Goal: Information Seeking & Learning: Learn about a topic

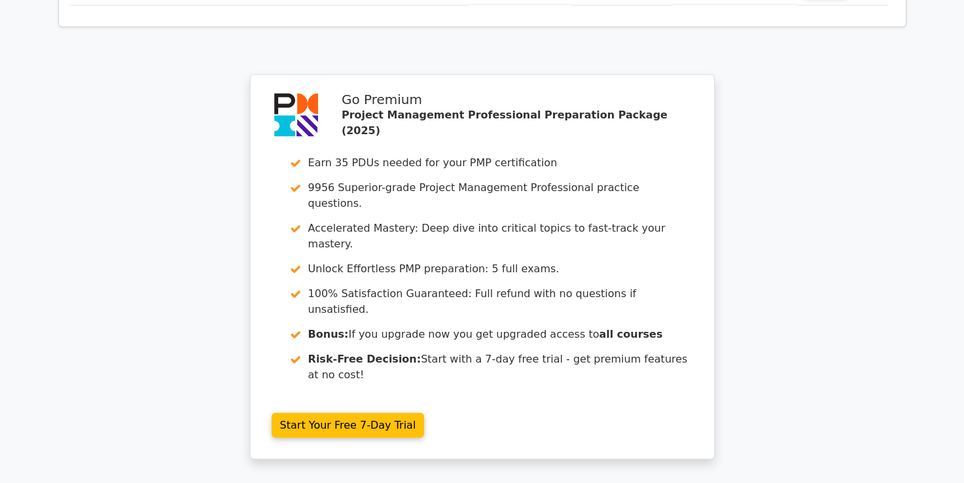
scroll to position [2729, 0]
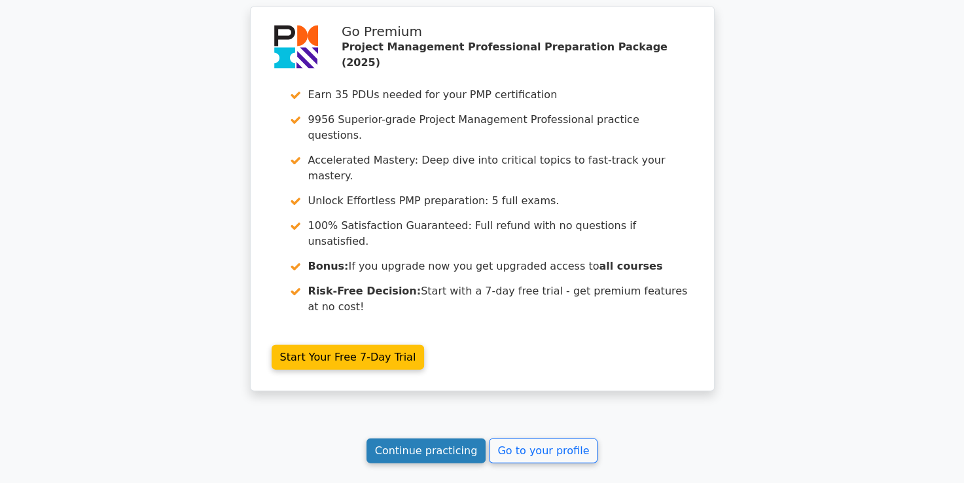
click at [434, 438] on link "Continue practicing" at bounding box center [426, 450] width 120 height 25
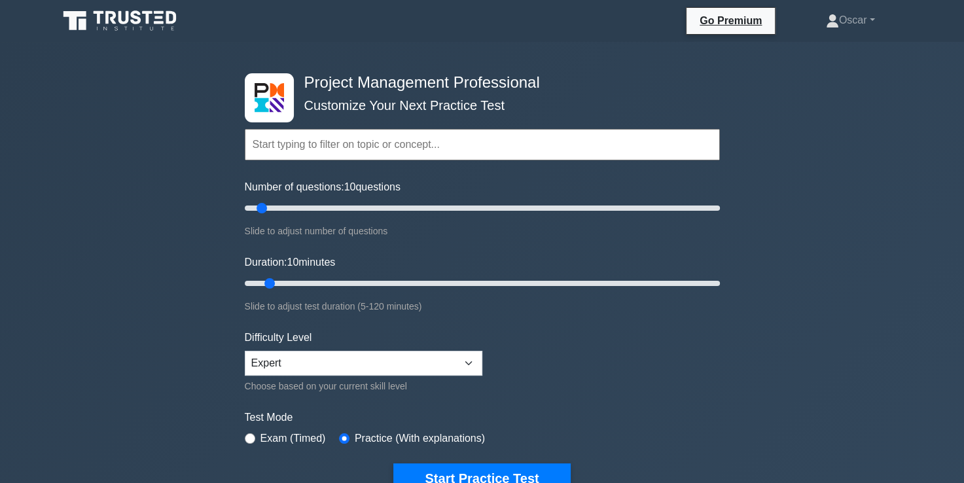
click at [253, 155] on input "text" at bounding box center [482, 144] width 475 height 31
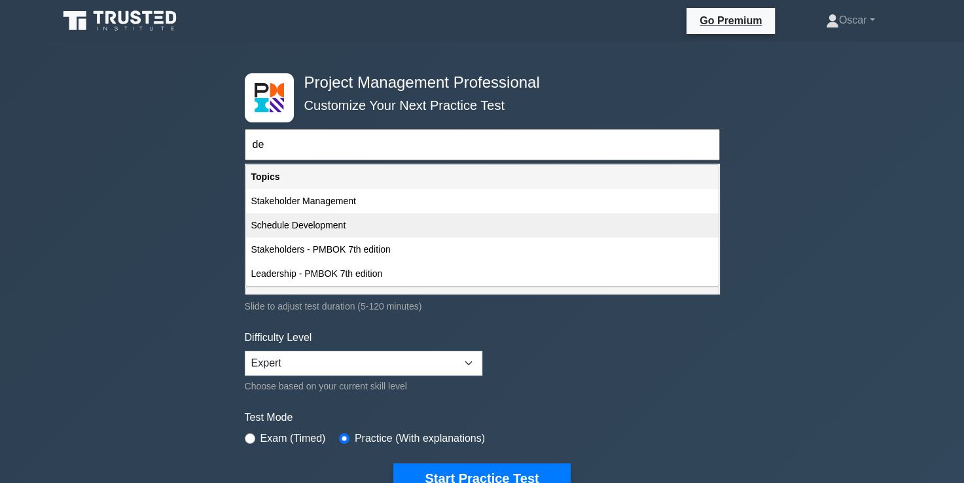
click at [274, 224] on div "Schedule Development" at bounding box center [482, 225] width 472 height 24
type input "Schedule Development"
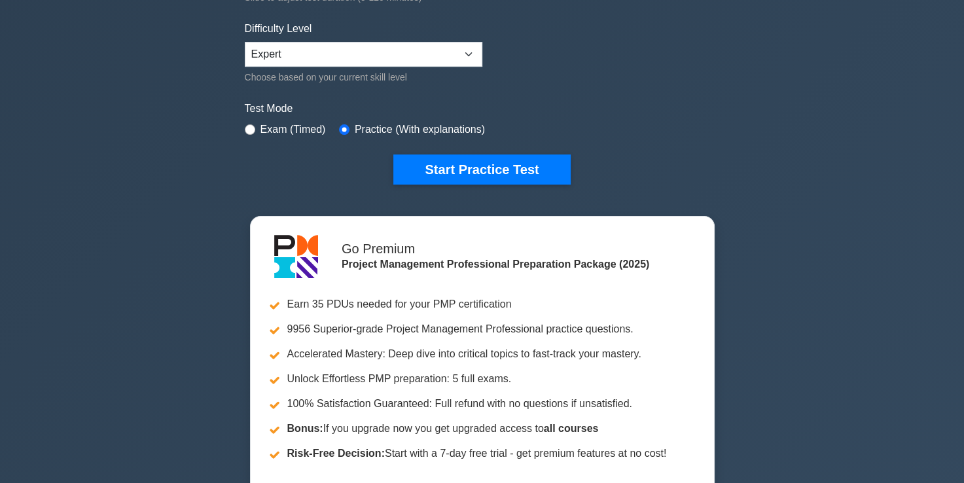
scroll to position [311, 0]
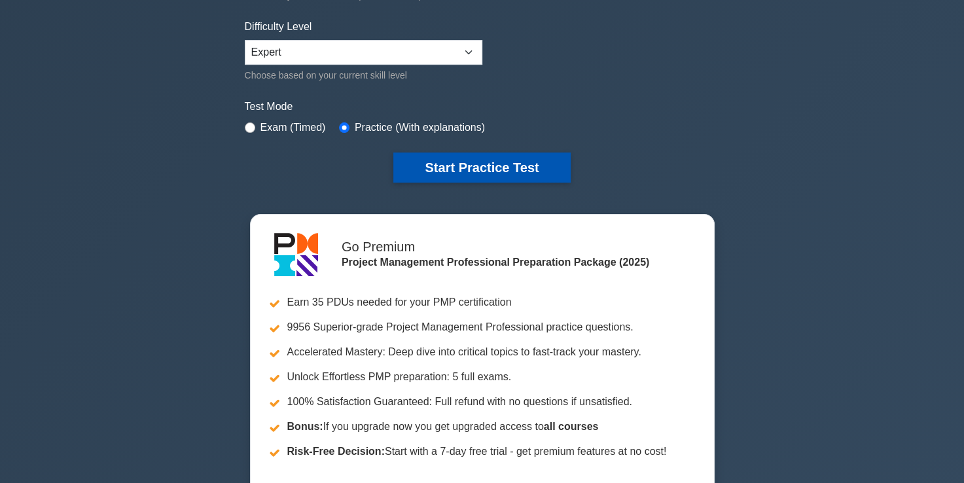
click at [479, 162] on button "Start Practice Test" at bounding box center [481, 167] width 177 height 30
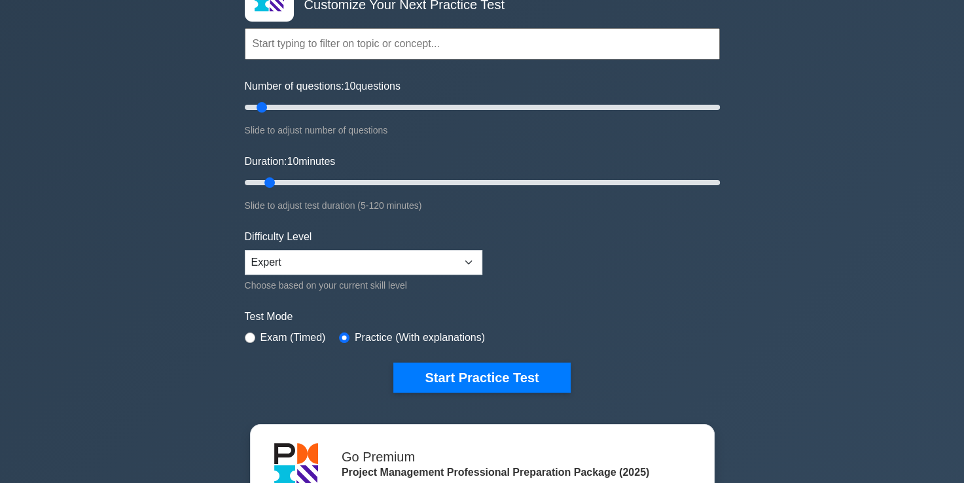
scroll to position [102, 0]
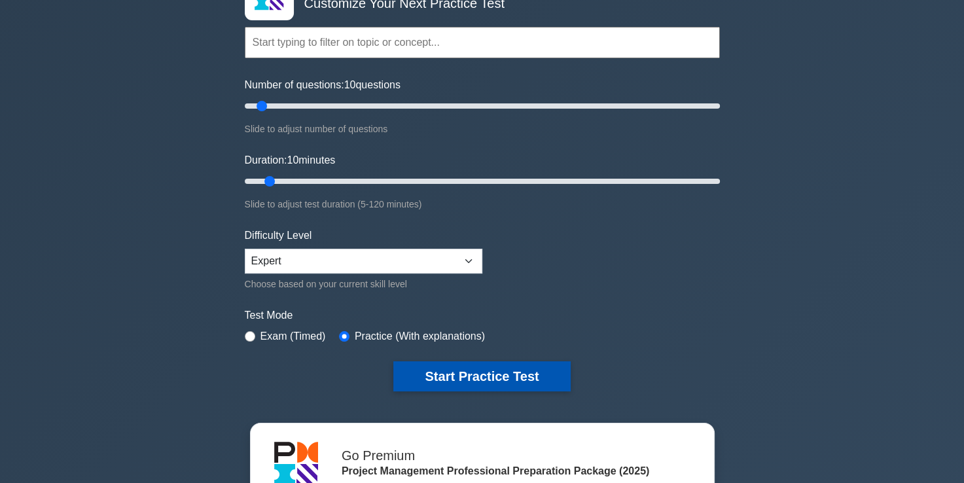
click at [476, 374] on button "Start Practice Test" at bounding box center [481, 376] width 177 height 30
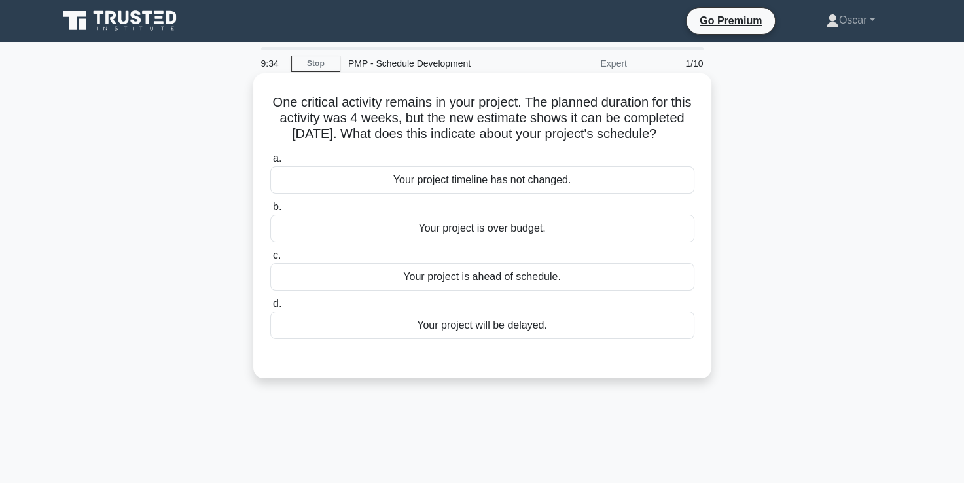
click at [506, 290] on div "Your project is ahead of schedule." at bounding box center [482, 276] width 424 height 27
click at [270, 260] on input "c. Your project is ahead of schedule." at bounding box center [270, 255] width 0 height 9
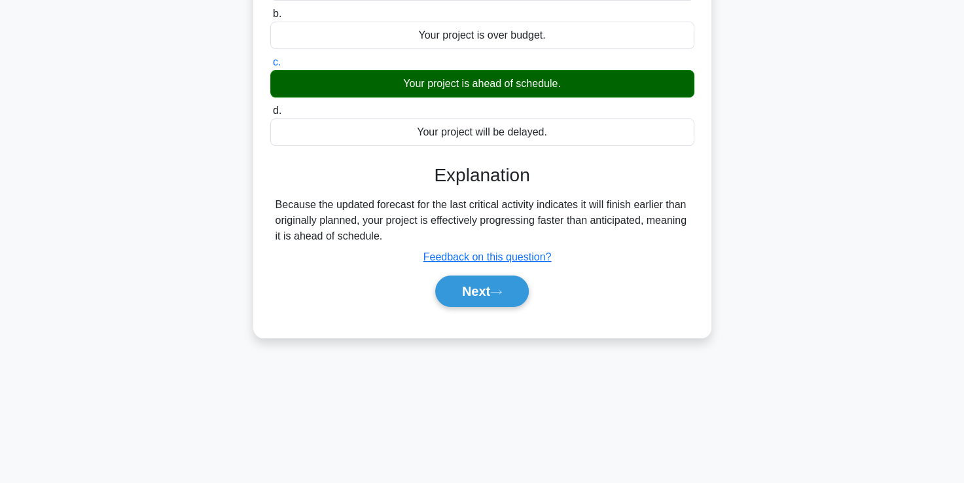
scroll to position [224, 0]
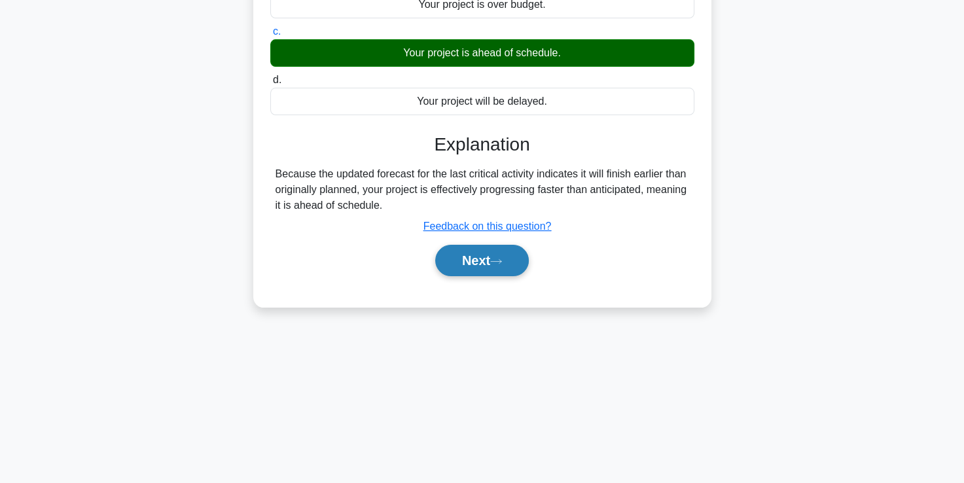
click at [492, 276] on button "Next" at bounding box center [482, 260] width 94 height 31
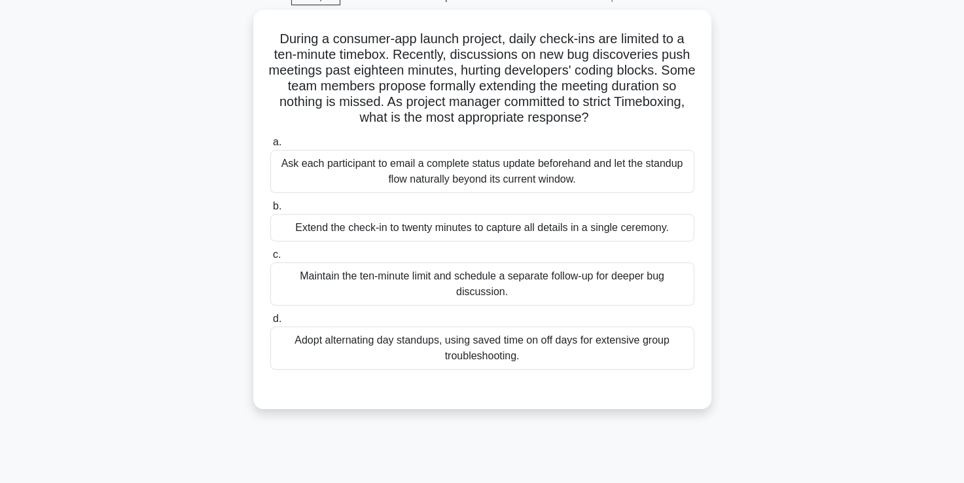
scroll to position [65, 0]
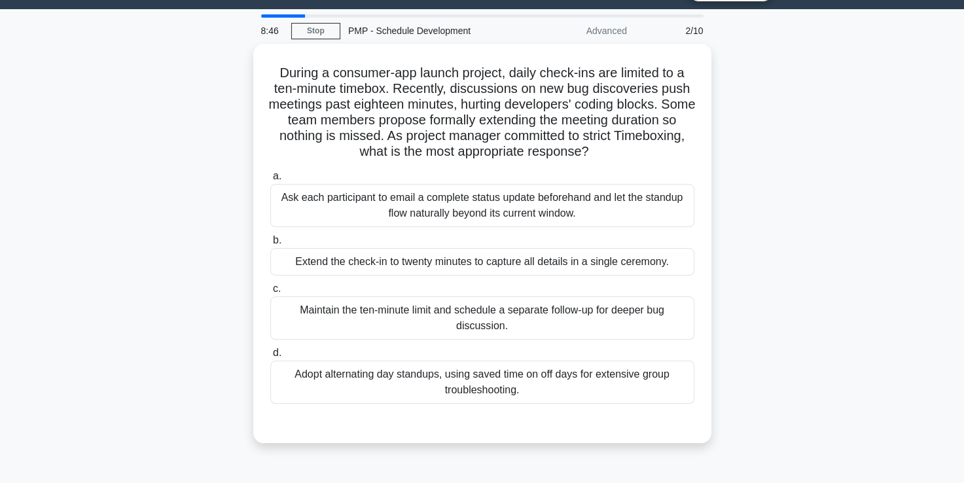
scroll to position [33, 0]
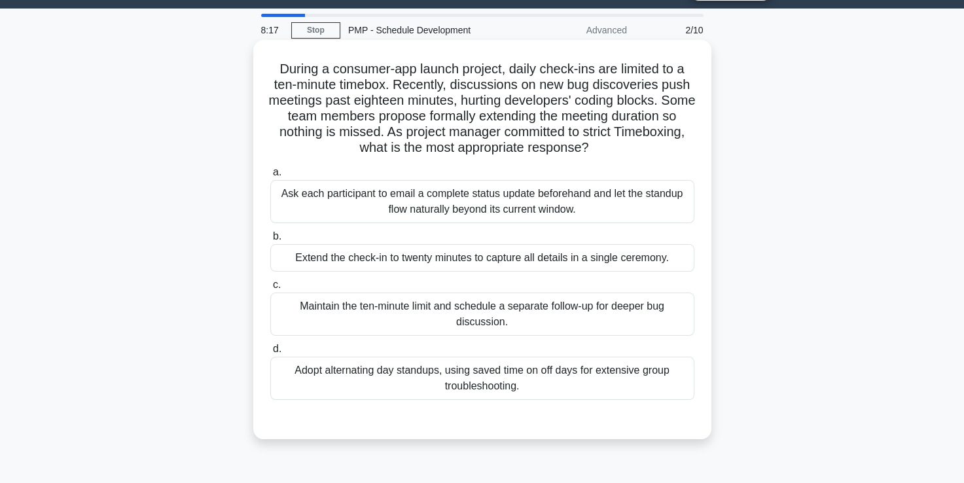
click at [463, 309] on div "Maintain the ten-minute limit and schedule a separate follow-up for deeper bug …" at bounding box center [482, 313] width 424 height 43
click at [270, 289] on input "c. Maintain the ten-minute limit and schedule a separate follow-up for deeper b…" at bounding box center [270, 285] width 0 height 9
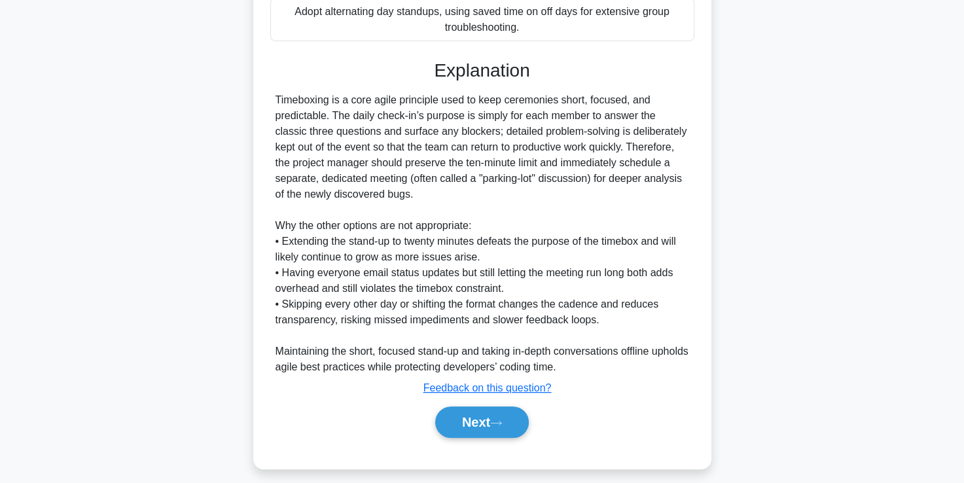
scroll to position [401, 0]
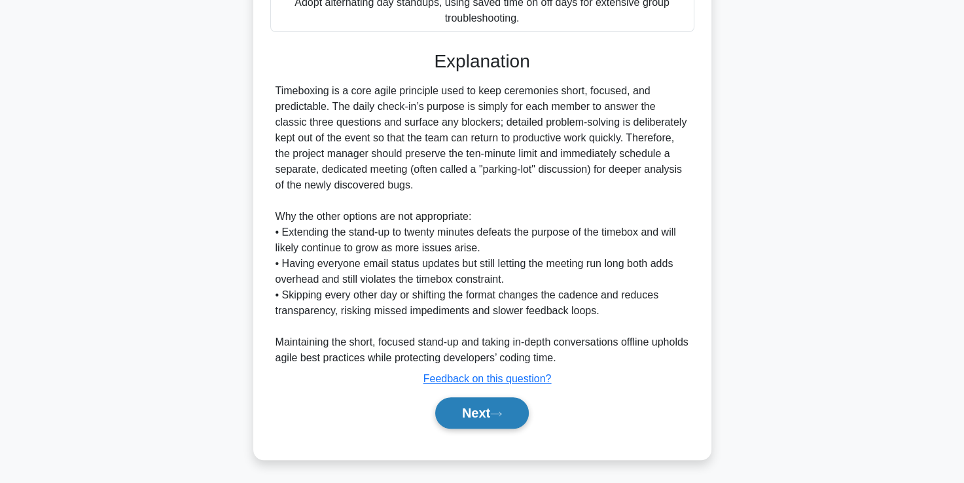
click at [470, 413] on button "Next" at bounding box center [482, 412] width 94 height 31
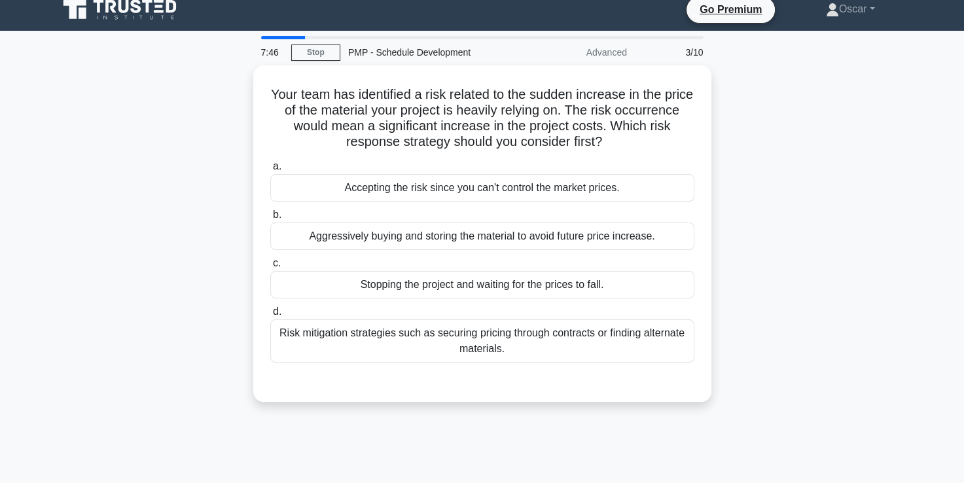
scroll to position [12, 0]
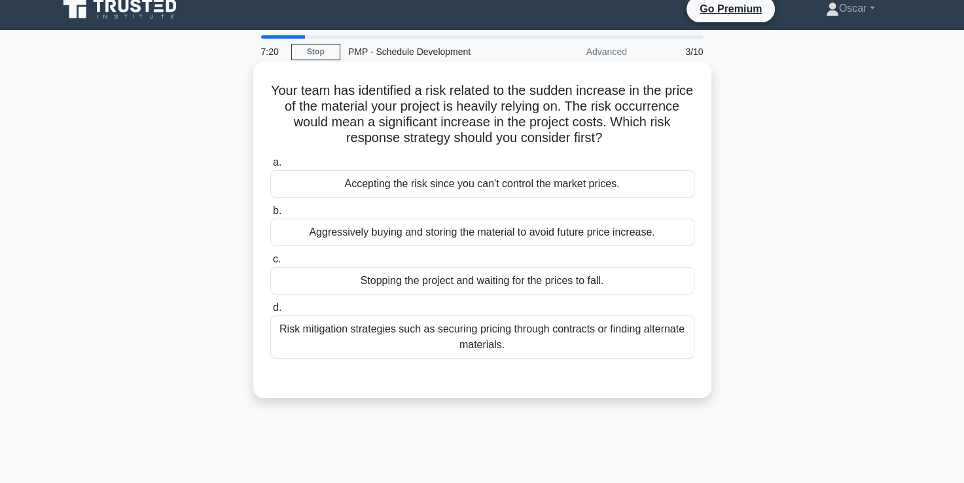
click at [432, 228] on div "Aggressively buying and storing the material to avoid future price increase." at bounding box center [482, 231] width 424 height 27
click at [270, 215] on input "b. Aggressively buying and storing the material to avoid future price increase." at bounding box center [270, 211] width 0 height 9
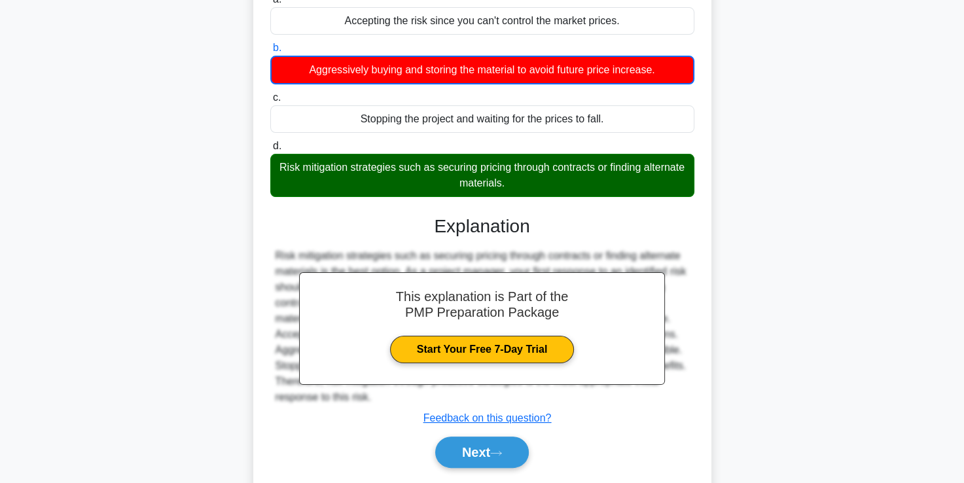
scroll to position [224, 0]
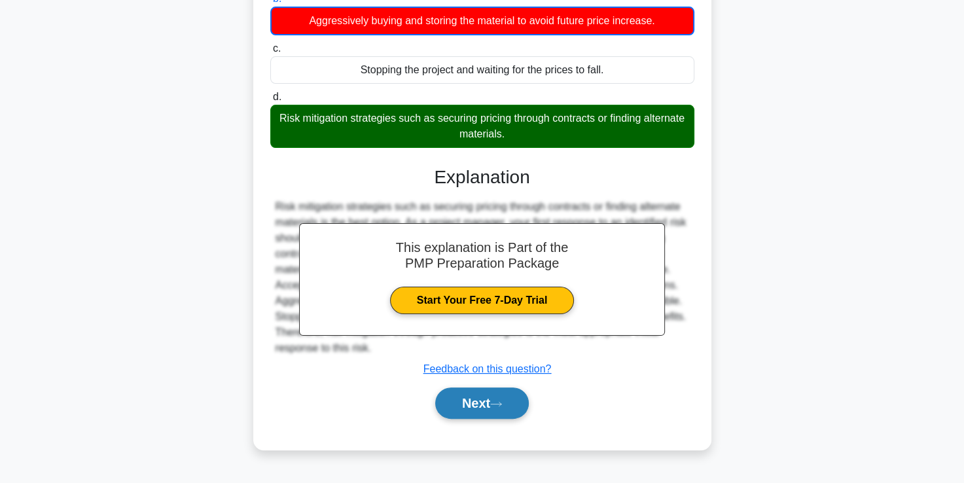
click at [468, 397] on button "Next" at bounding box center [482, 402] width 94 height 31
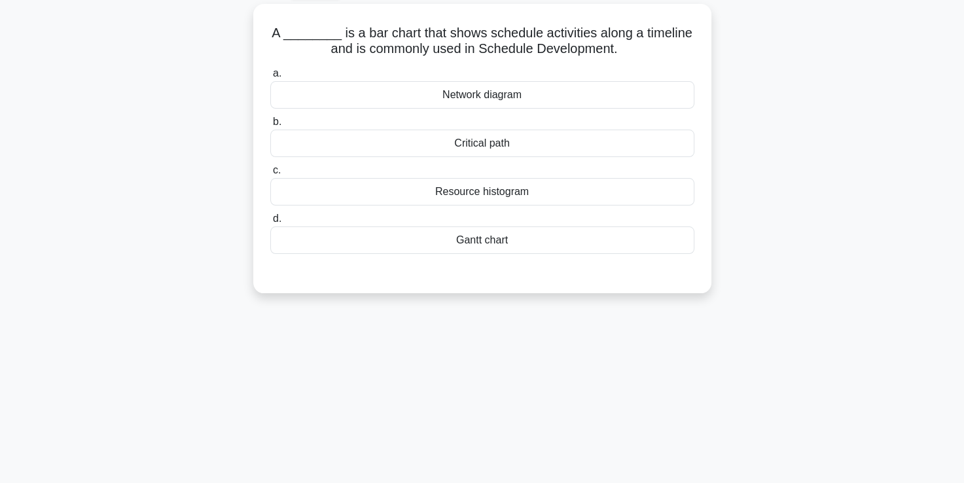
scroll to position [0, 0]
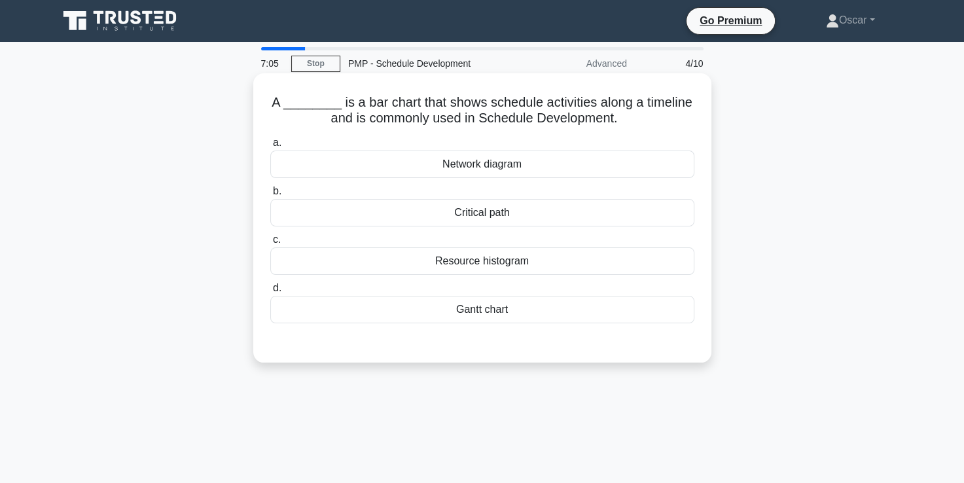
click at [466, 307] on div "Gantt chart" at bounding box center [482, 309] width 424 height 27
click at [270, 292] on input "d. Gantt chart" at bounding box center [270, 288] width 0 height 9
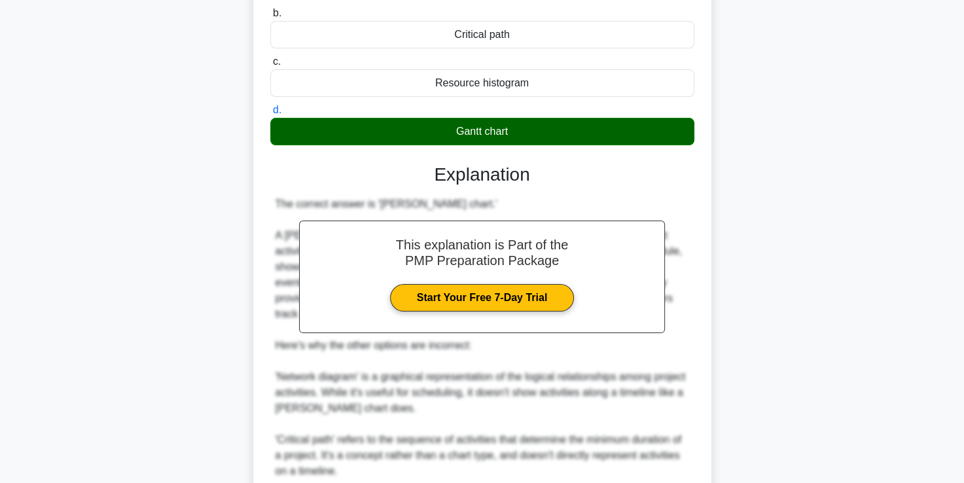
scroll to position [354, 0]
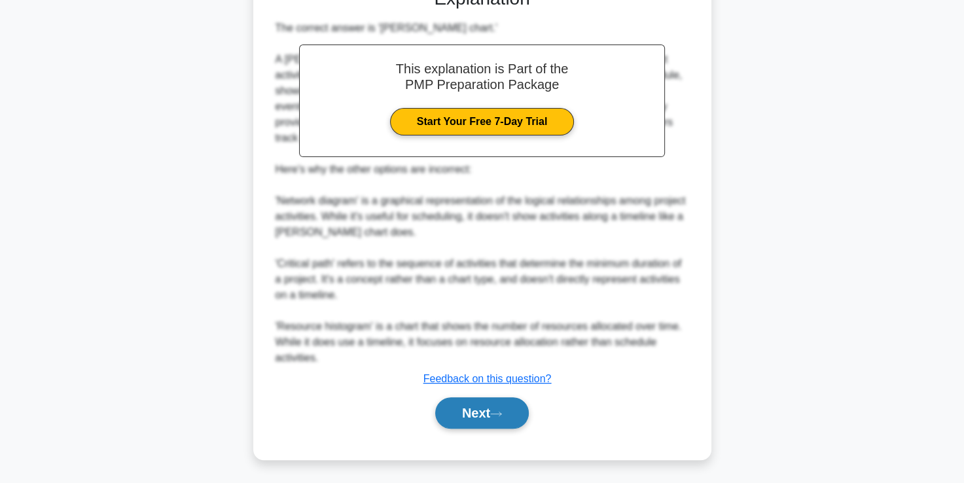
click at [487, 406] on button "Next" at bounding box center [482, 412] width 94 height 31
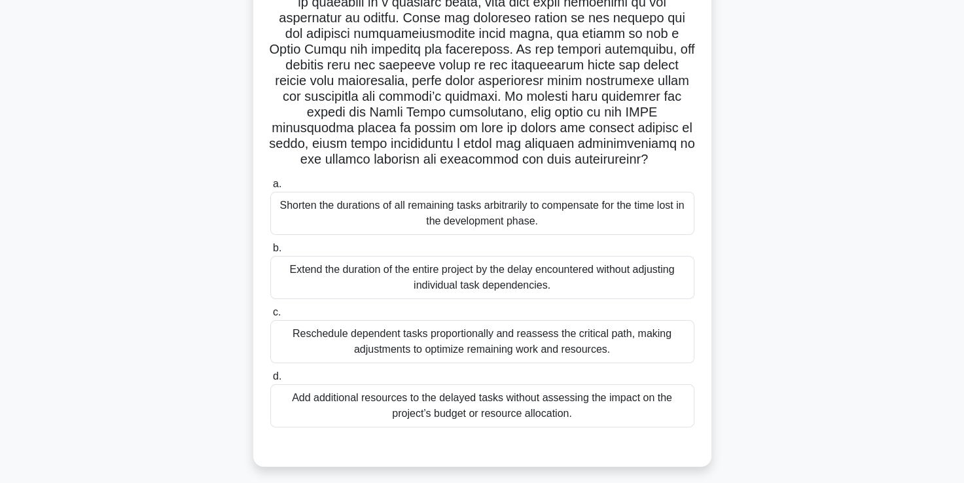
scroll to position [182, 0]
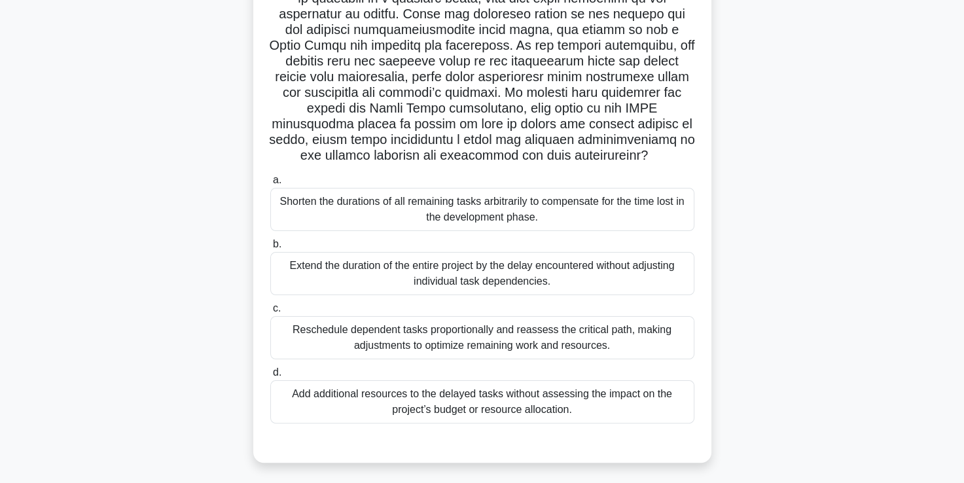
click at [506, 353] on div "Reschedule dependent tasks proportionally and reassess the critical path, makin…" at bounding box center [482, 337] width 424 height 43
click at [270, 313] on input "c. Reschedule dependent tasks proportionally and reassess the critical path, ma…" at bounding box center [270, 308] width 0 height 9
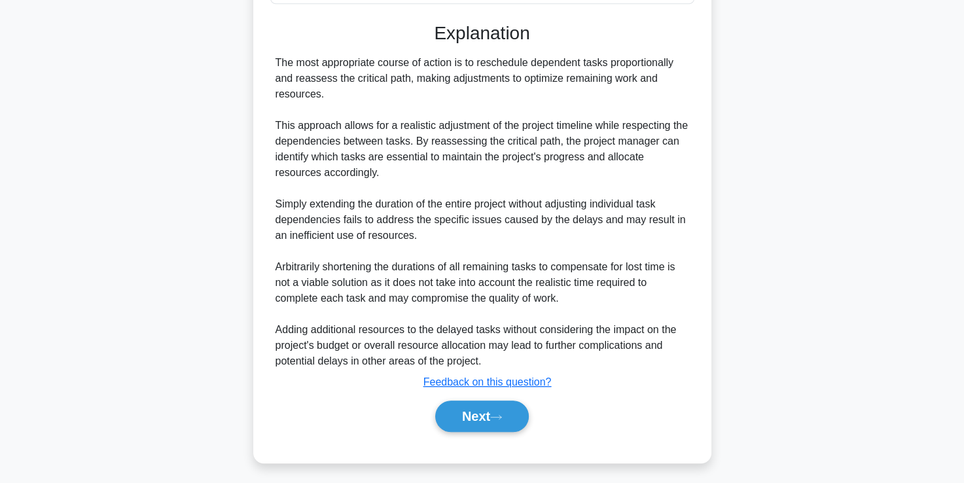
scroll to position [605, 0]
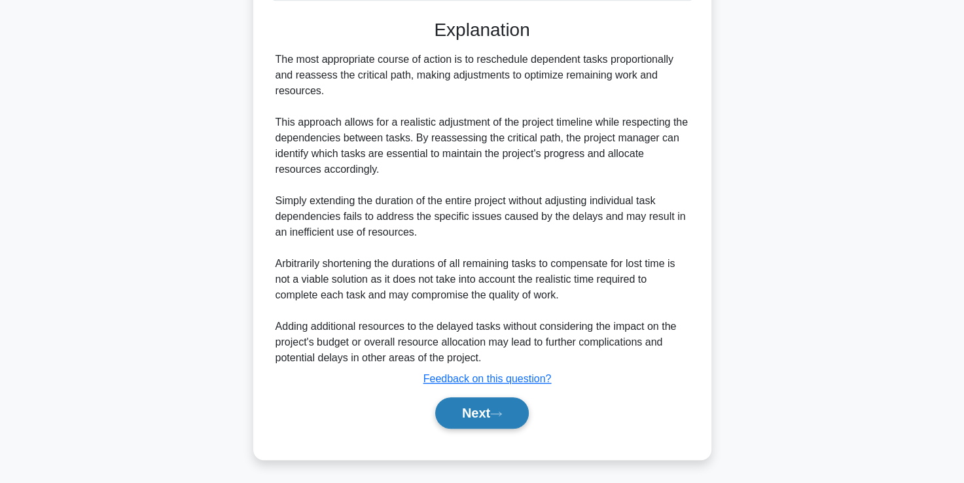
click at [491, 406] on button "Next" at bounding box center [482, 412] width 94 height 31
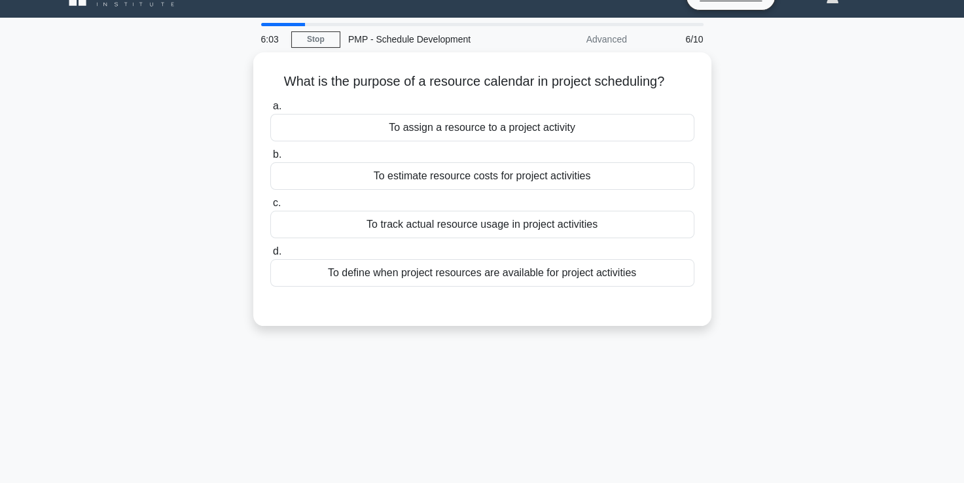
scroll to position [0, 0]
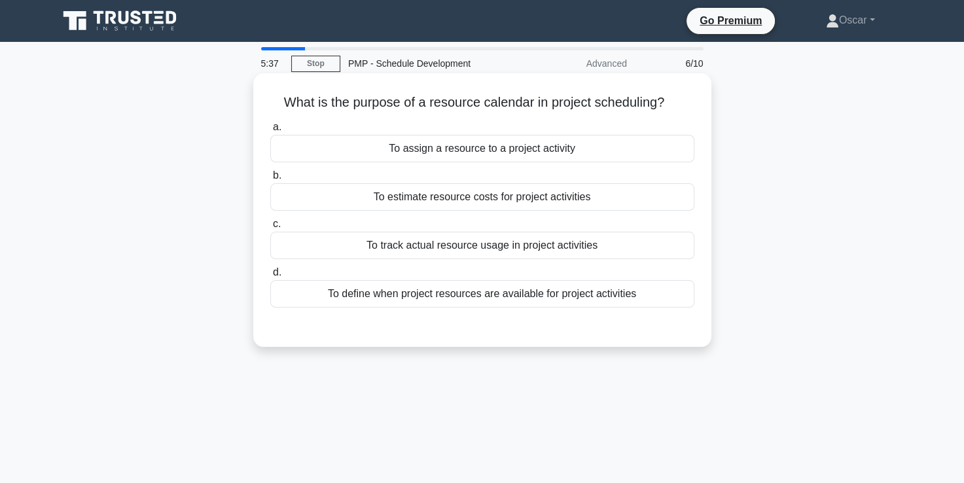
click at [470, 249] on div "To track actual resource usage in project activities" at bounding box center [482, 245] width 424 height 27
click at [270, 228] on input "c. To track actual resource usage in project activities" at bounding box center [270, 224] width 0 height 9
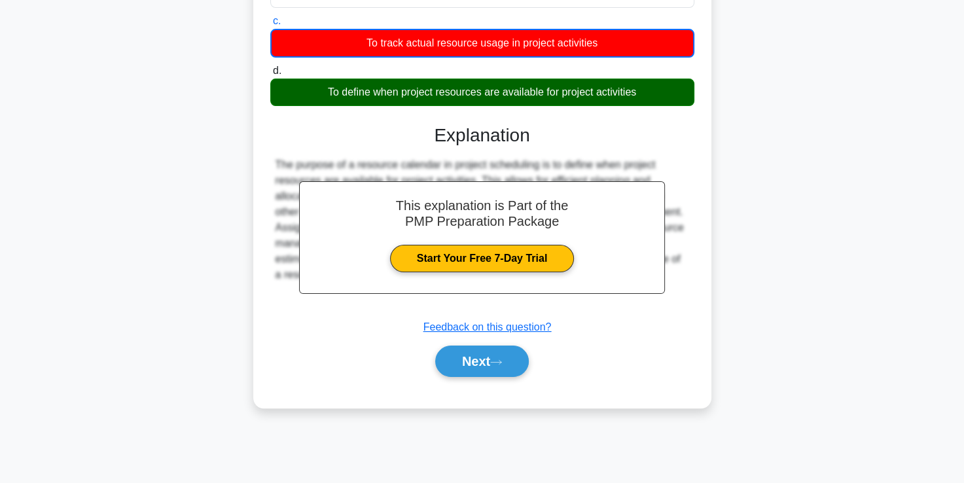
scroll to position [224, 0]
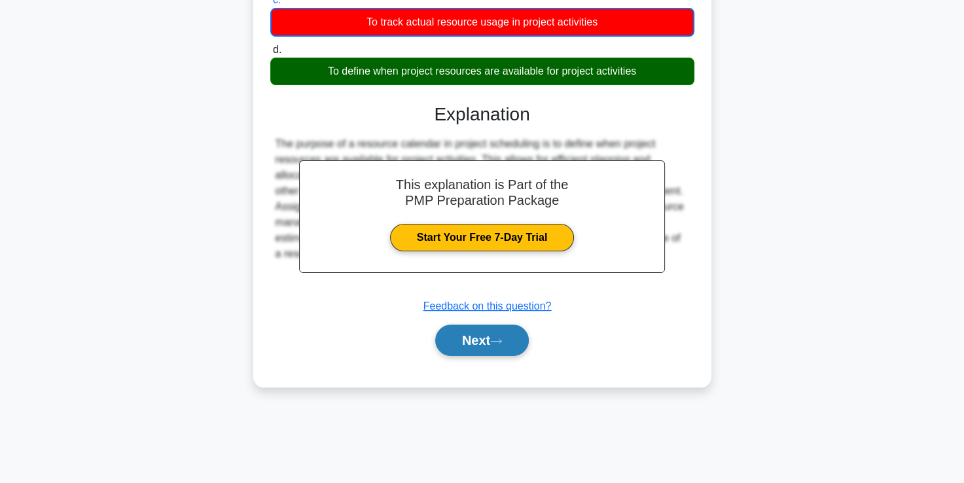
click at [487, 338] on button "Next" at bounding box center [482, 339] width 94 height 31
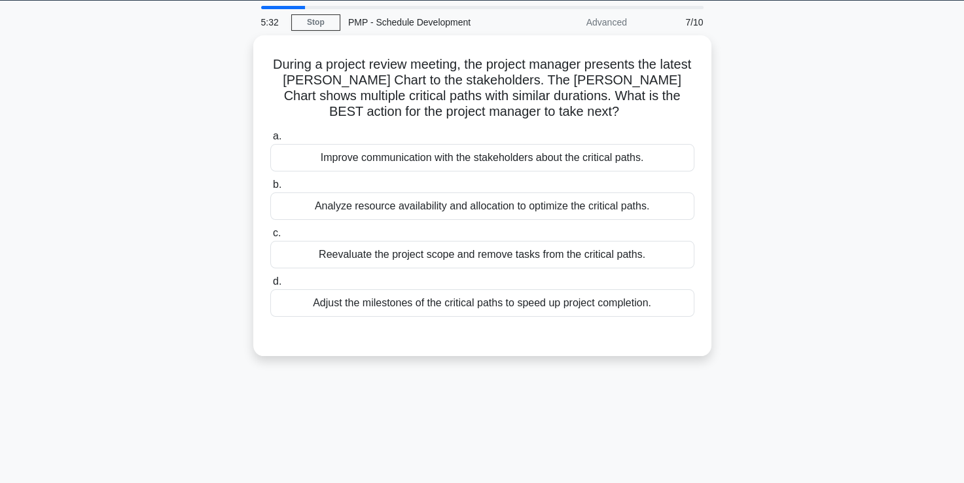
scroll to position [41, 0]
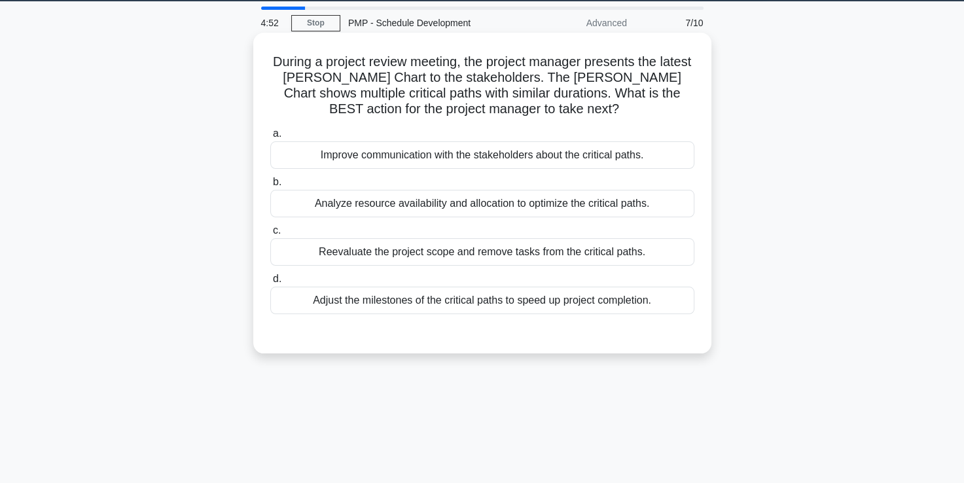
click at [474, 207] on div "Analyze resource availability and allocation to optimize the critical paths." at bounding box center [482, 203] width 424 height 27
click at [270, 186] on input "b. Analyze resource availability and allocation to optimize the critical paths." at bounding box center [270, 182] width 0 height 9
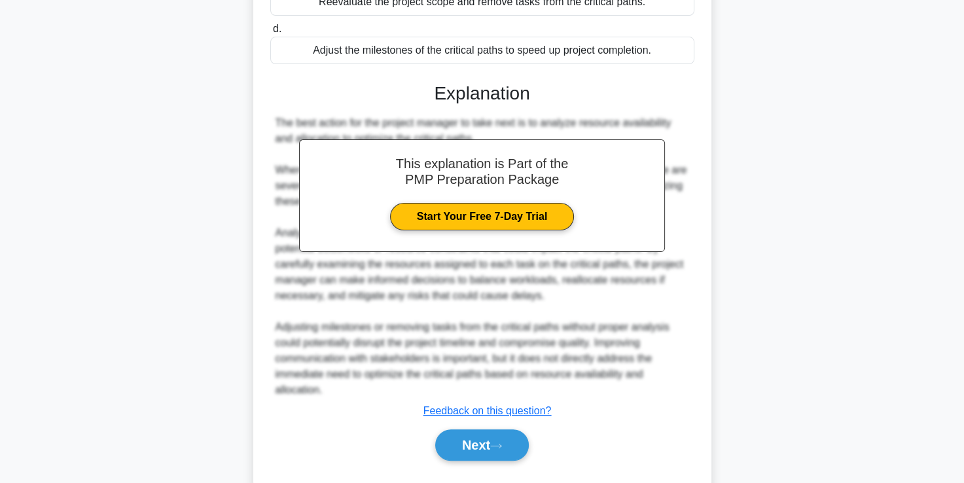
scroll to position [322, 0]
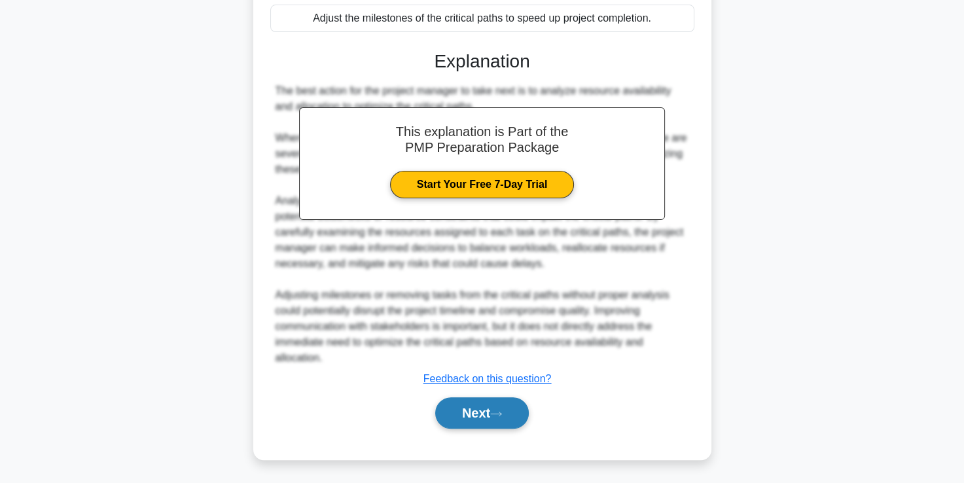
click at [474, 409] on button "Next" at bounding box center [482, 412] width 94 height 31
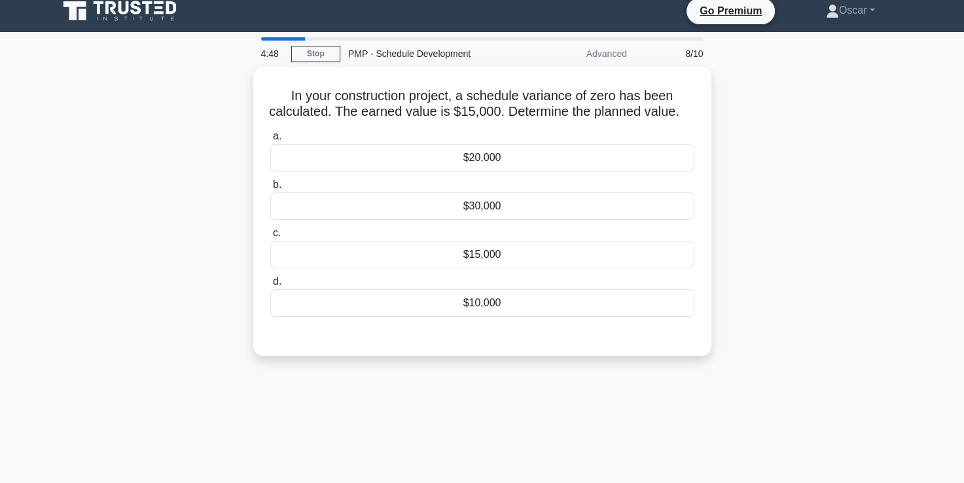
scroll to position [0, 0]
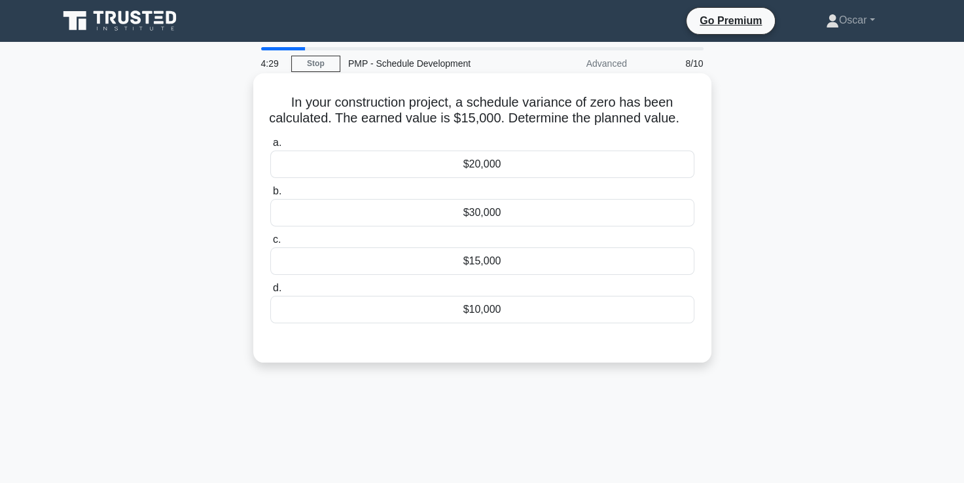
click at [438, 275] on div "$15,000" at bounding box center [482, 260] width 424 height 27
click at [270, 244] on input "c. $15,000" at bounding box center [270, 239] width 0 height 9
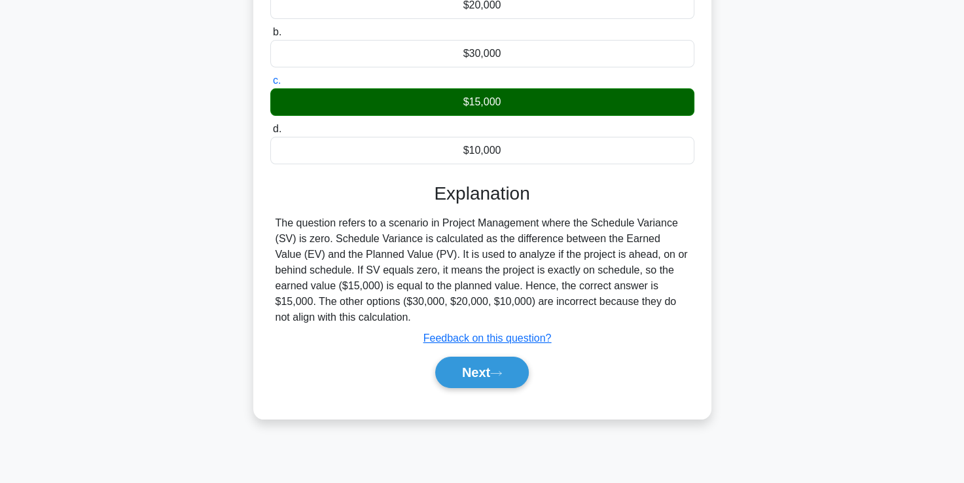
scroll to position [160, 0]
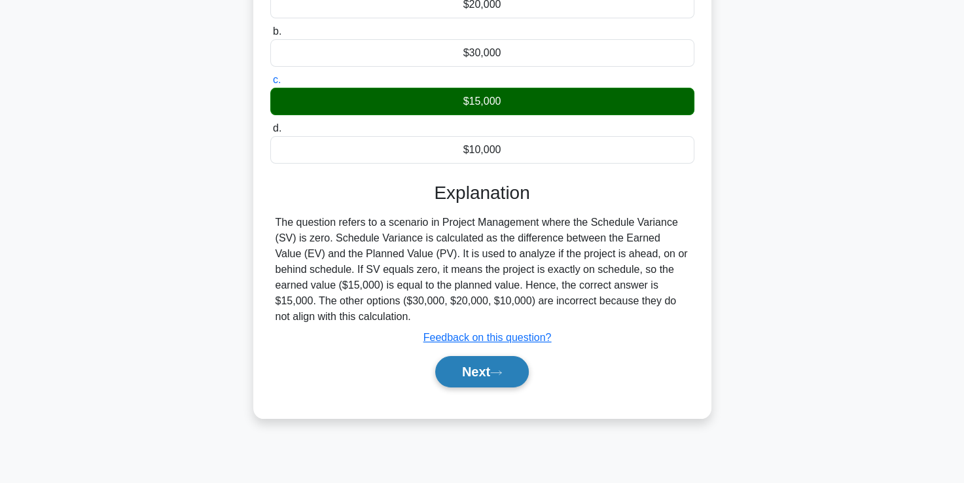
click at [489, 387] on button "Next" at bounding box center [482, 371] width 94 height 31
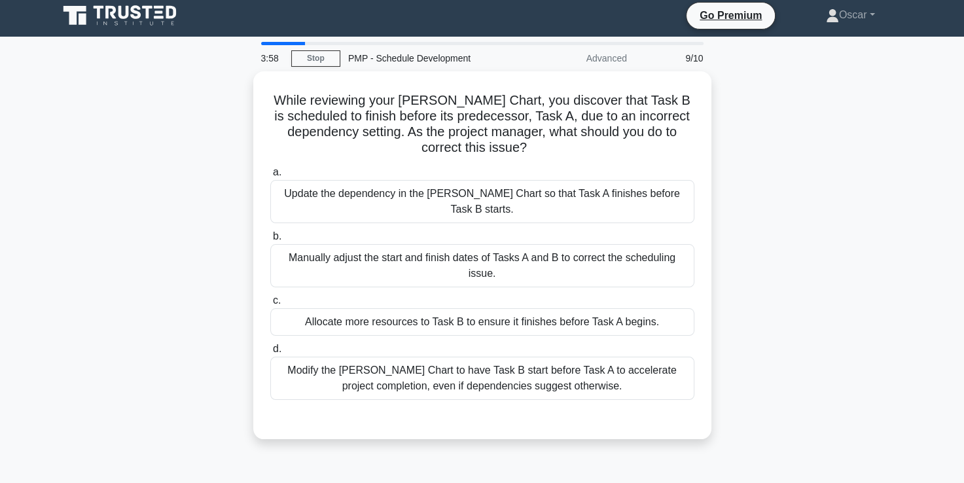
scroll to position [5, 0]
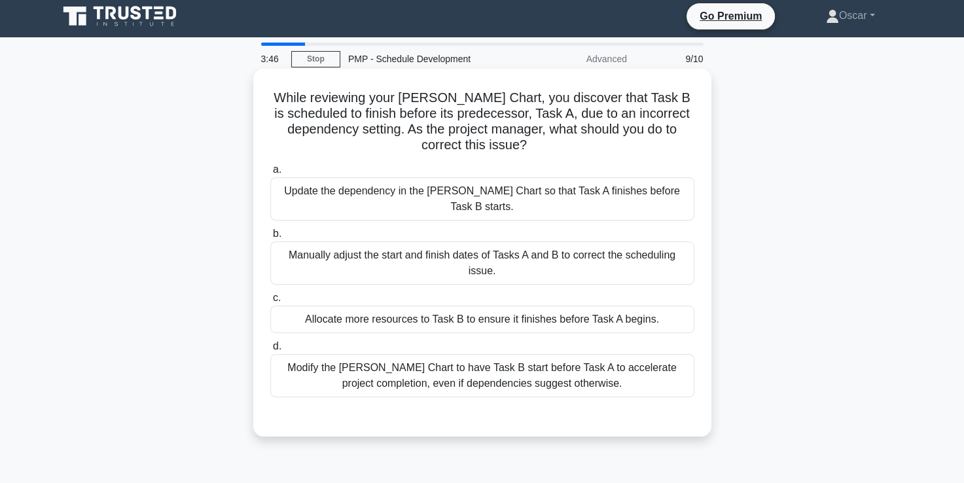
click at [434, 194] on div "Update the dependency in the Gantt Chart so that Task A finishes before Task B …" at bounding box center [482, 198] width 424 height 43
click at [270, 174] on input "a. Update the dependency in the Gantt Chart so that Task A finishes before Task…" at bounding box center [270, 169] width 0 height 9
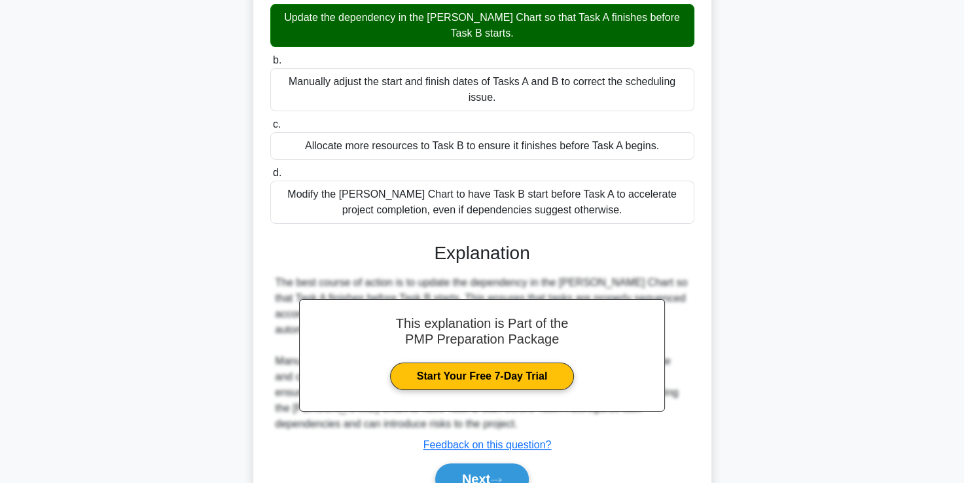
scroll to position [228, 0]
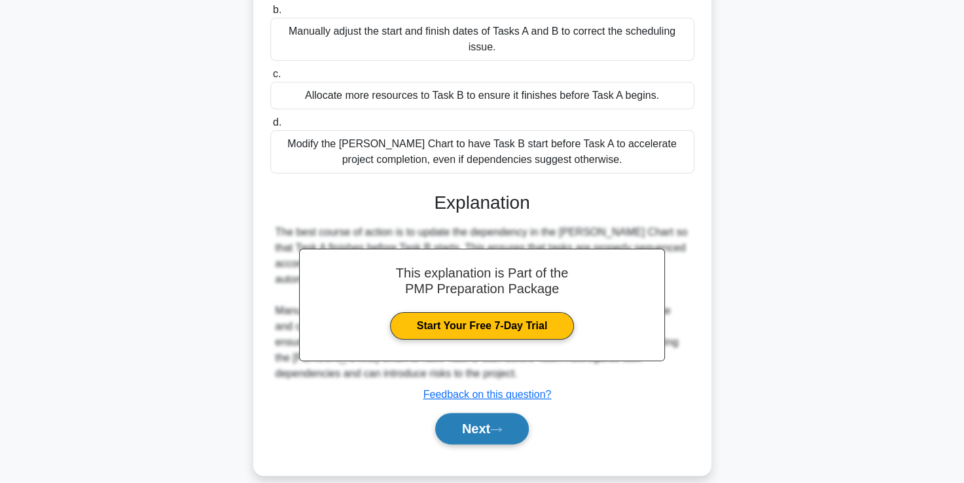
click at [458, 415] on button "Next" at bounding box center [482, 428] width 94 height 31
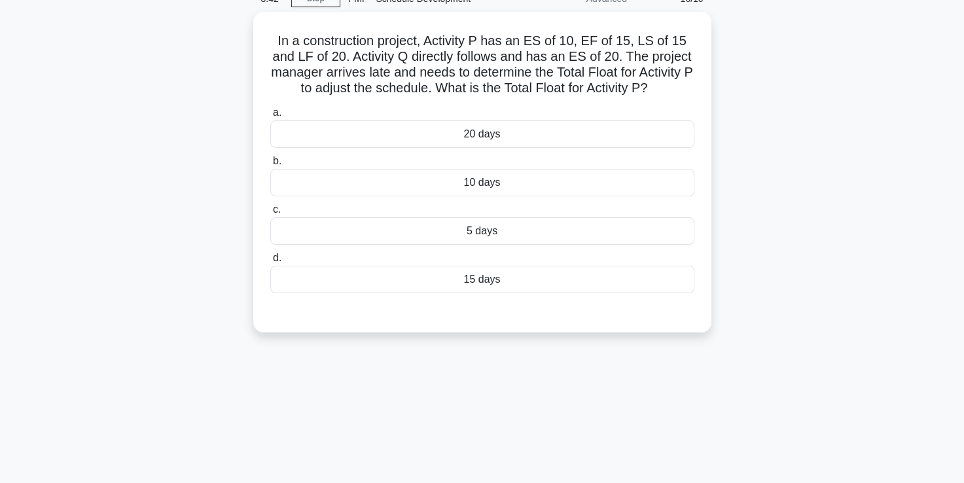
scroll to position [61, 0]
click at [463, 184] on div "10 days" at bounding box center [482, 182] width 424 height 27
click at [270, 166] on input "b. 10 days" at bounding box center [270, 162] width 0 height 9
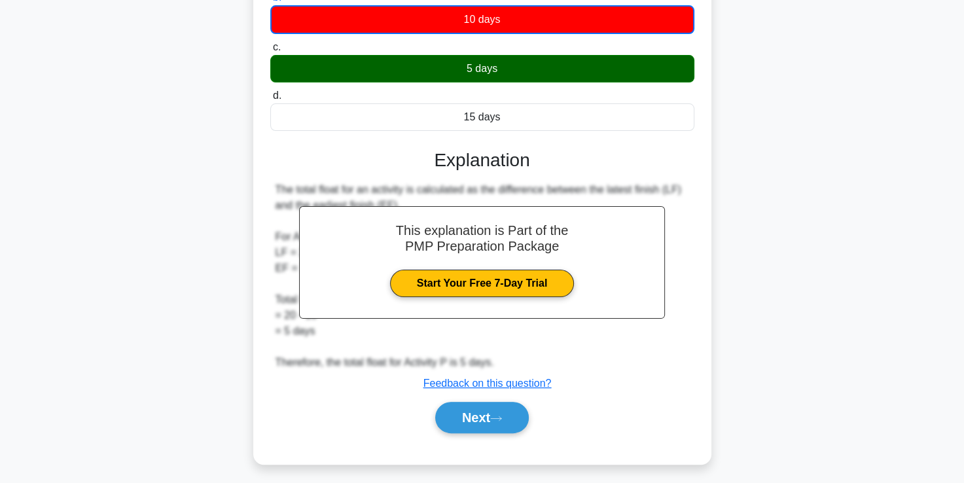
scroll to position [230, 0]
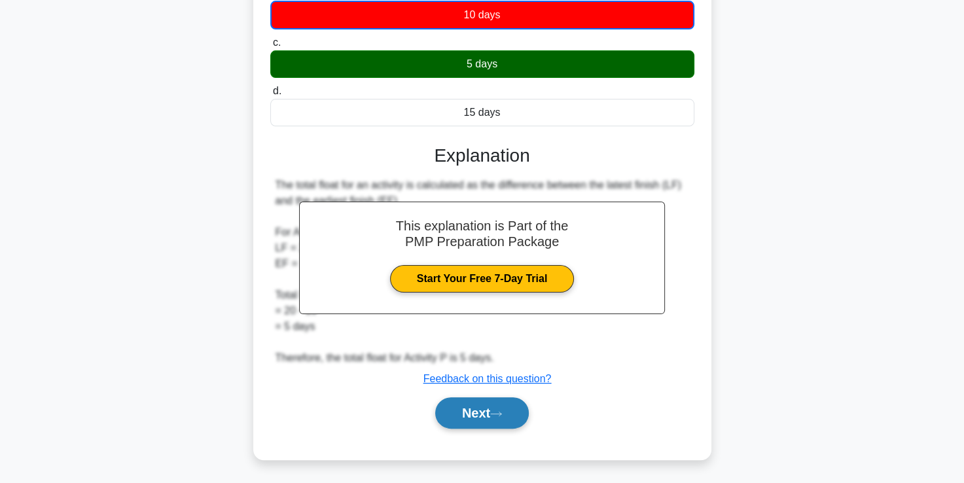
click at [467, 413] on button "Next" at bounding box center [482, 412] width 94 height 31
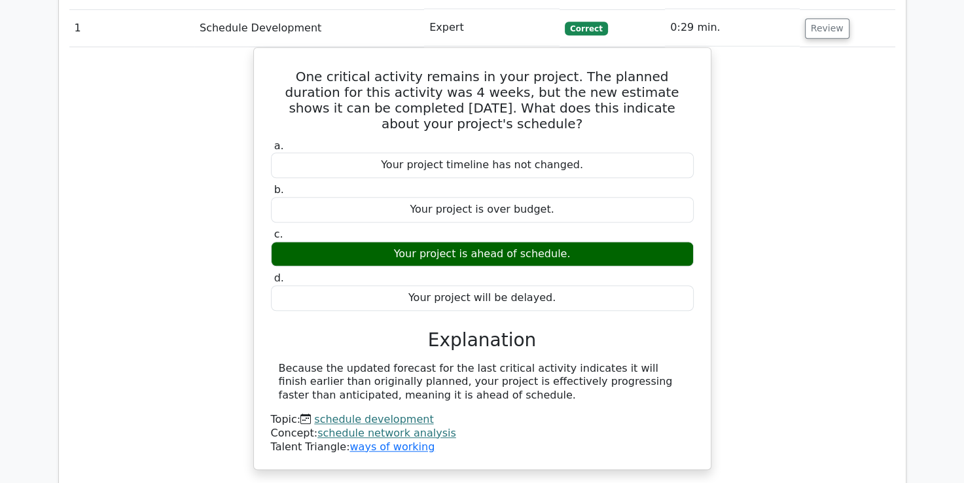
scroll to position [1065, 0]
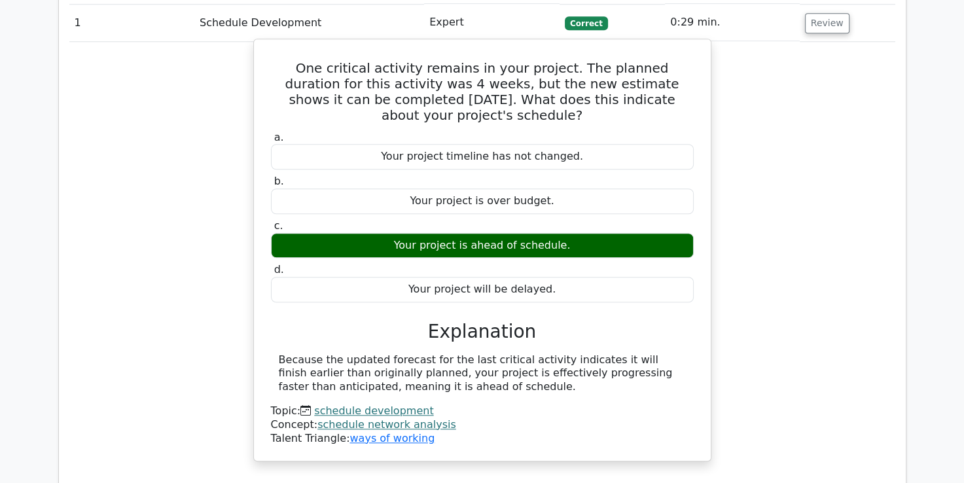
click at [391, 404] on link "schedule development" at bounding box center [373, 410] width 119 height 12
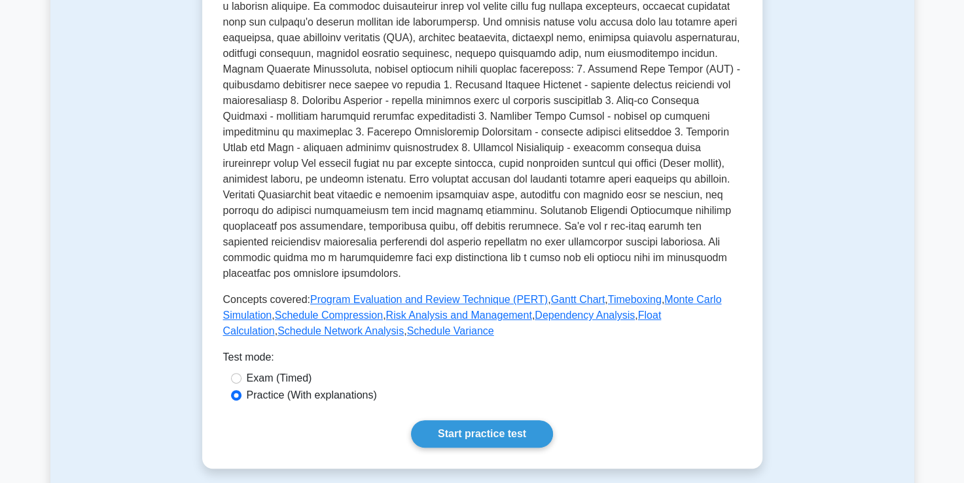
scroll to position [334, 0]
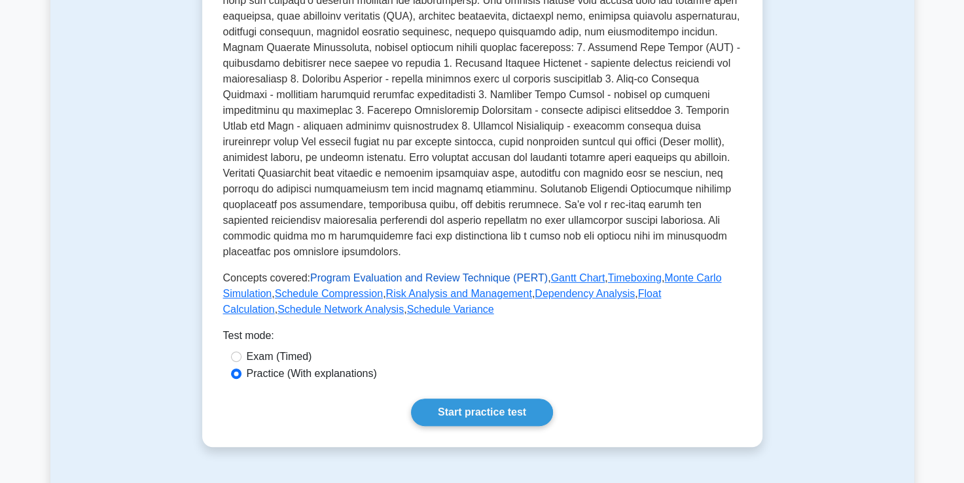
click at [402, 272] on link "Program Evaluation and Review Technique (PERT)" at bounding box center [428, 277] width 237 height 11
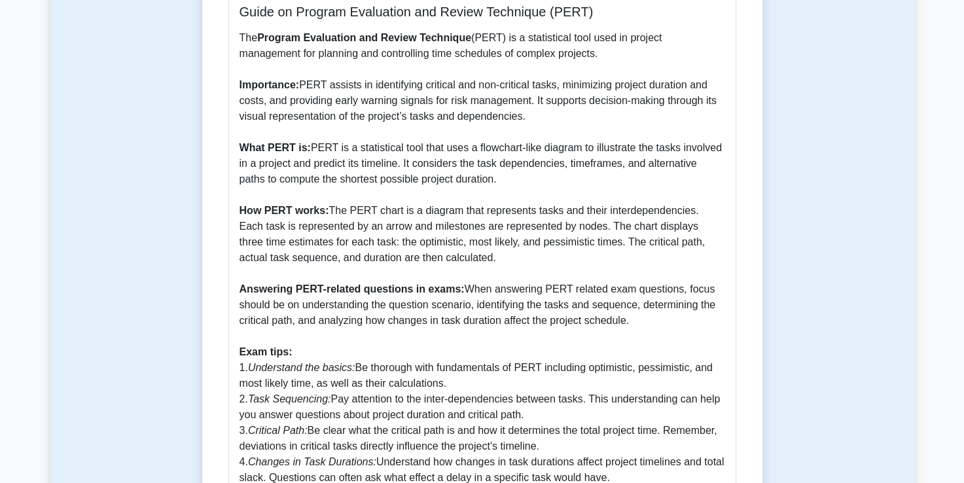
scroll to position [377, 0]
